Goal: Navigation & Orientation: Go to known website

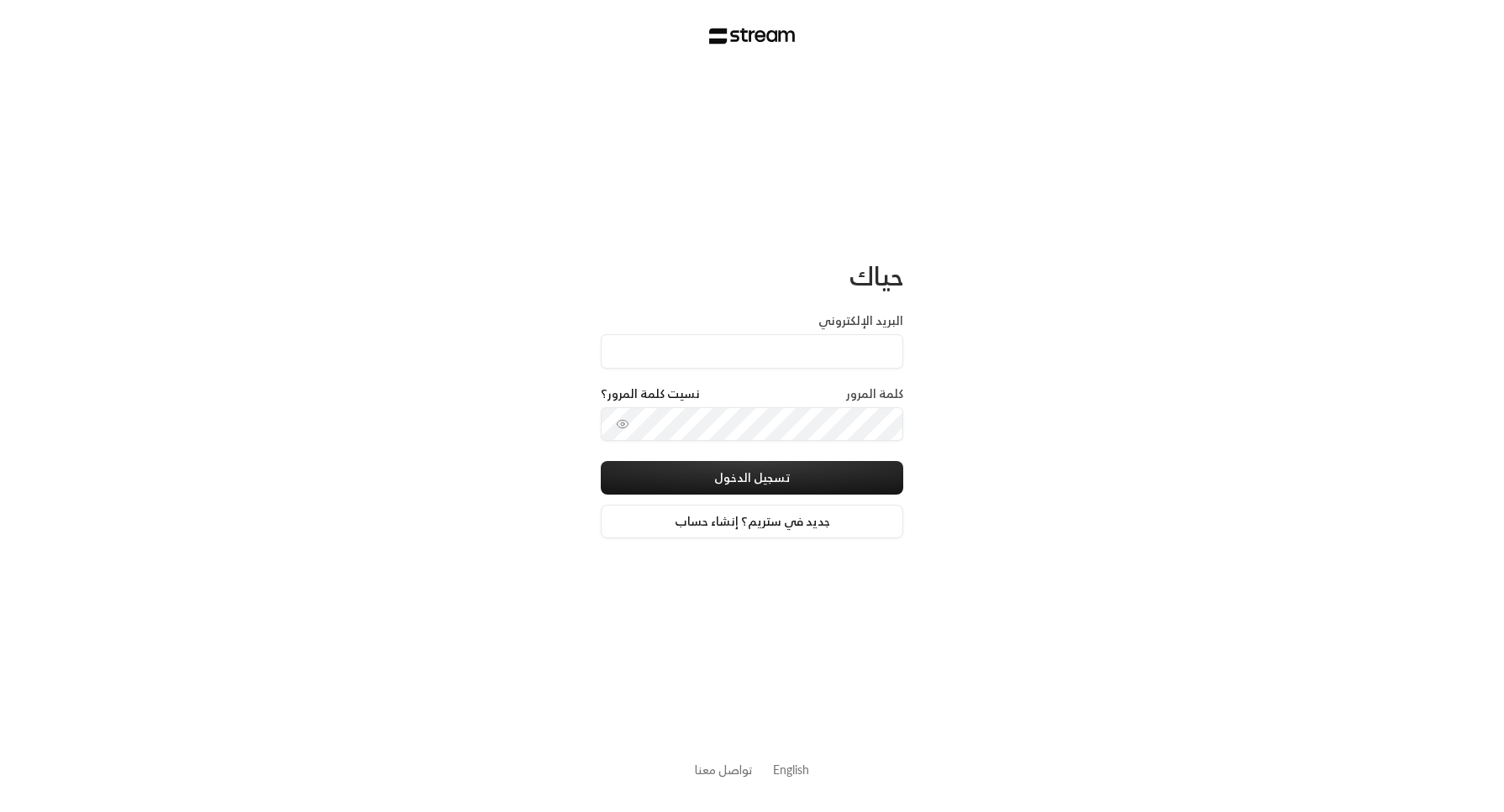
click at [783, 772] on link "English" at bounding box center [791, 770] width 36 height 31
